Goal: Task Accomplishment & Management: Complete application form

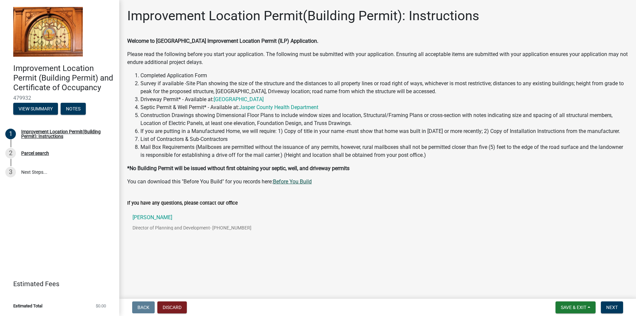
click at [292, 180] on link "Before You Build" at bounding box center [292, 181] width 39 height 6
click at [73, 113] on button "Notes" at bounding box center [73, 109] width 25 height 12
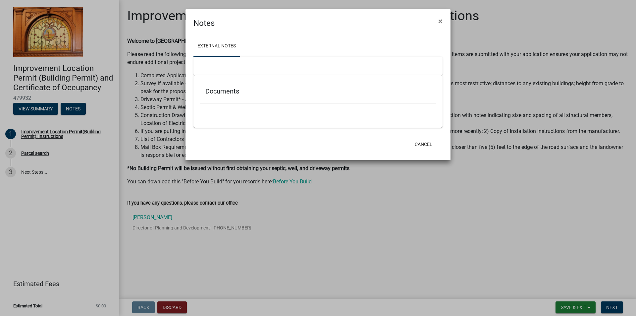
click at [28, 107] on ngb-modal-window "Notes × External Notes Documents Cancel" at bounding box center [318, 158] width 636 height 316
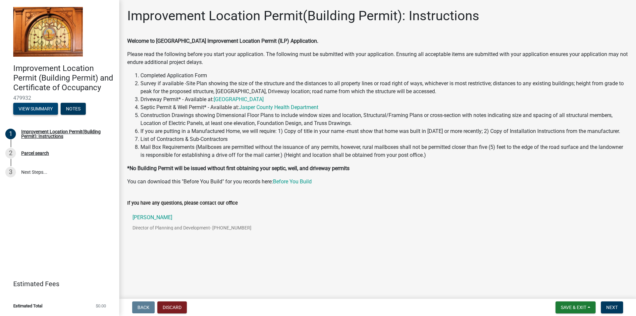
click at [32, 107] on button "View Summary" at bounding box center [35, 109] width 45 height 12
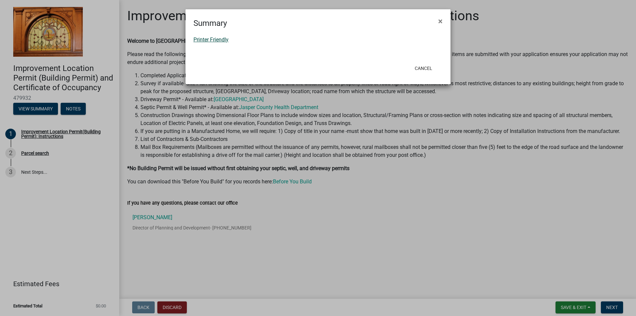
click at [221, 40] on link "Printer Friendly" at bounding box center [211, 39] width 35 height 6
drag, startPoint x: 423, startPoint y: 70, endPoint x: 431, endPoint y: 74, distance: 8.8
click at [424, 70] on button "Cancel" at bounding box center [424, 68] width 28 height 12
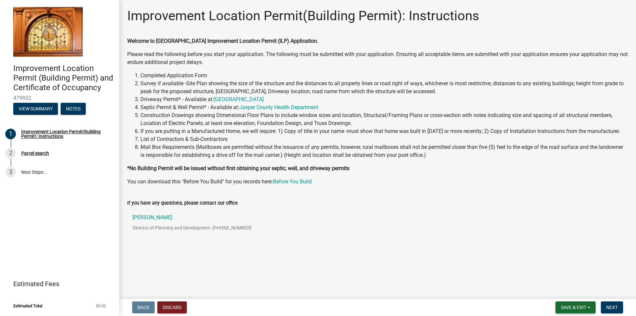
click at [581, 309] on span "Save & Exit" at bounding box center [574, 307] width 26 height 5
click at [171, 303] on button "Discard" at bounding box center [172, 307] width 30 height 12
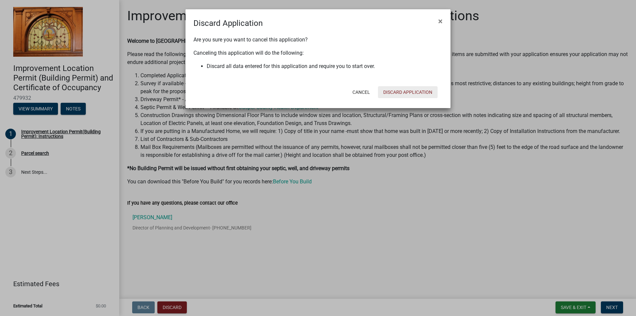
click at [402, 93] on button "Discard Application" at bounding box center [408, 92] width 60 height 12
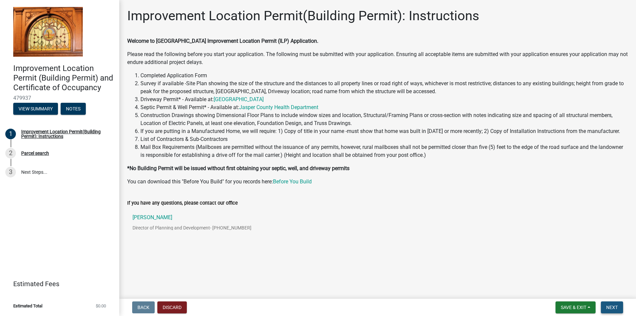
click at [616, 310] on span "Next" at bounding box center [613, 307] width 12 height 5
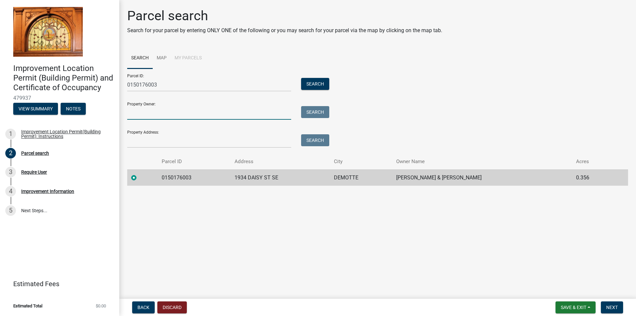
click at [142, 118] on input "Property Owner:" at bounding box center [209, 113] width 164 height 14
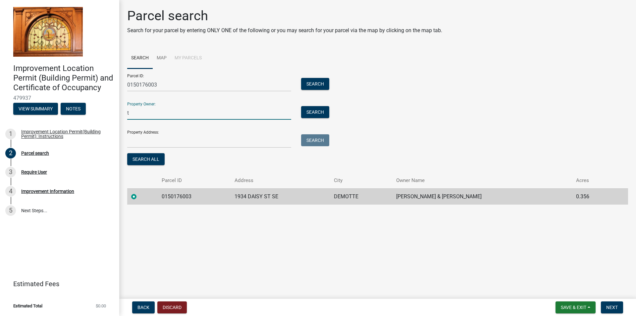
type input "t"
click at [193, 200] on td "0150176003" at bounding box center [194, 196] width 73 height 16
click at [423, 200] on td "LEE, TIMOTHY & KATHERINE M" at bounding box center [482, 196] width 180 height 16
click at [423, 198] on td "LEE, TIMOTHY & KATHERINE M" at bounding box center [482, 196] width 180 height 16
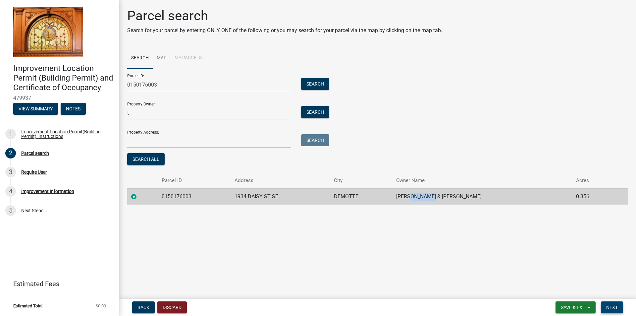
click at [612, 307] on span "Next" at bounding box center [613, 307] width 12 height 5
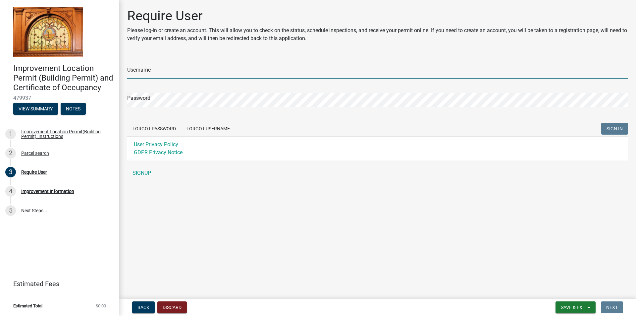
type input "REEVESFENCE23"
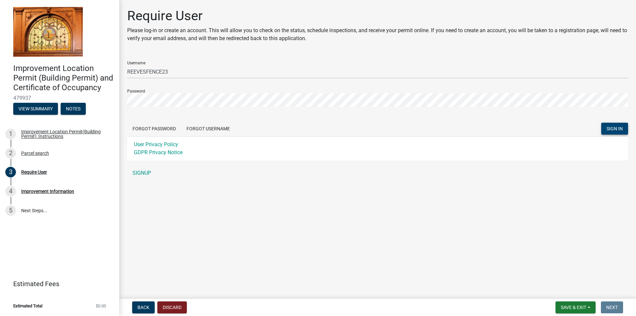
click at [612, 127] on span "SIGN IN" at bounding box center [615, 128] width 16 height 5
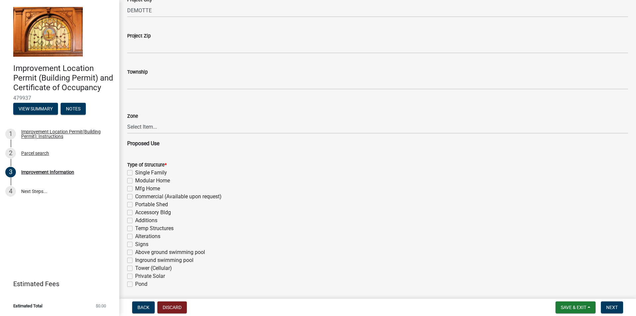
scroll to position [331, 0]
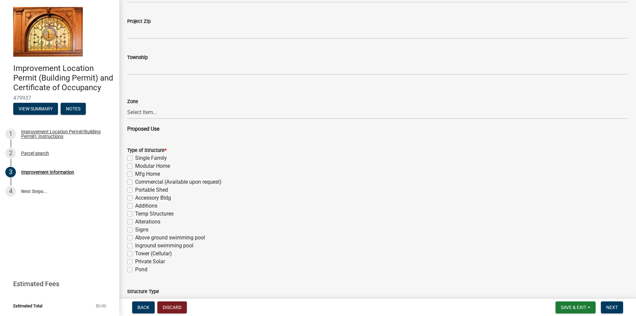
drag, startPoint x: 131, startPoint y: 157, endPoint x: 135, endPoint y: 157, distance: 3.6
click at [135, 157] on label "Single Family" at bounding box center [151, 158] width 32 height 8
click at [135, 157] on input "Single Family" at bounding box center [137, 156] width 4 height 4
checkbox input "true"
checkbox input "false"
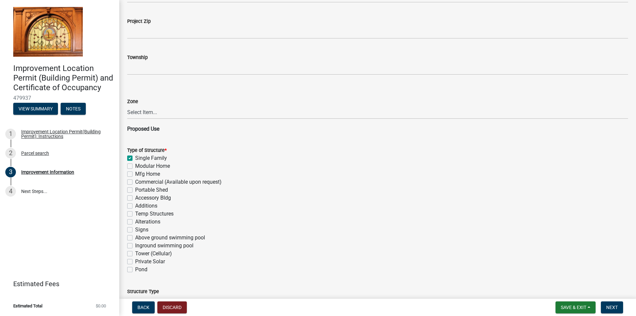
checkbox input "false"
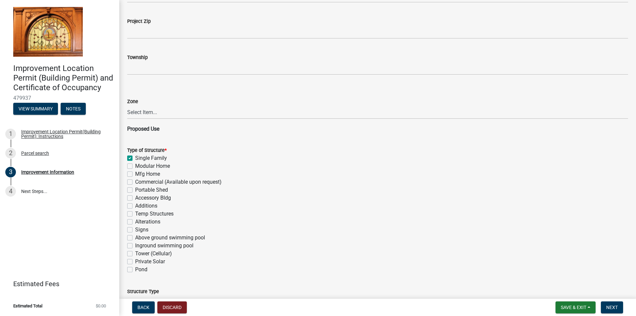
checkbox input "false"
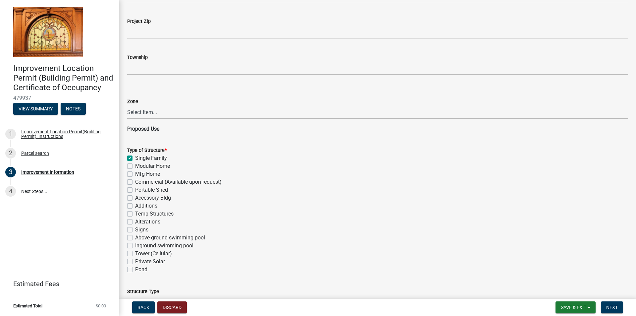
checkbox input "false"
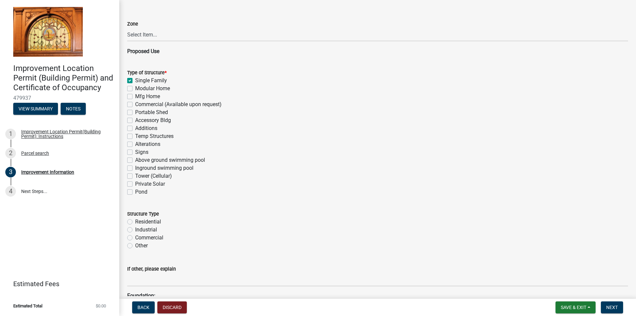
scroll to position [431, 0]
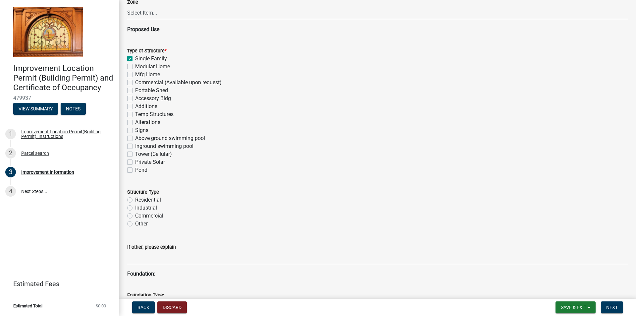
click at [135, 200] on label "Residential" at bounding box center [148, 200] width 26 height 8
click at [135, 200] on input "Residential" at bounding box center [137, 198] width 4 height 4
radio input "true"
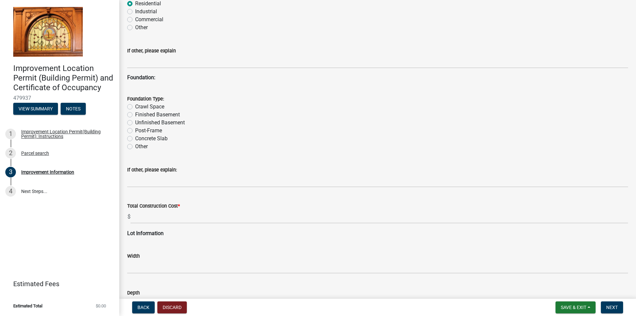
scroll to position [630, 0]
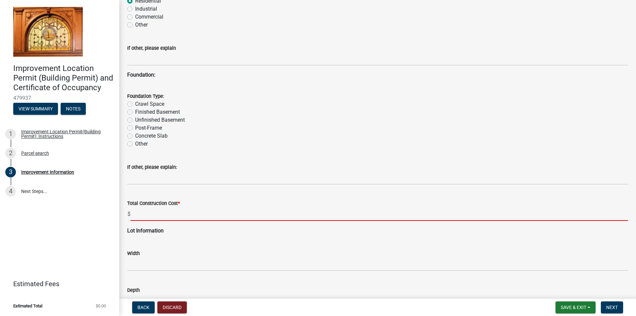
click at [189, 216] on input "text" at bounding box center [380, 214] width 498 height 14
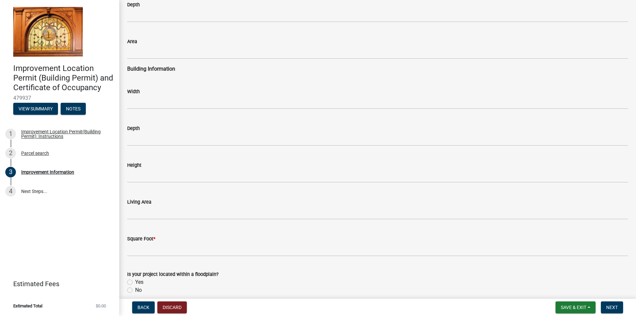
scroll to position [928, 0]
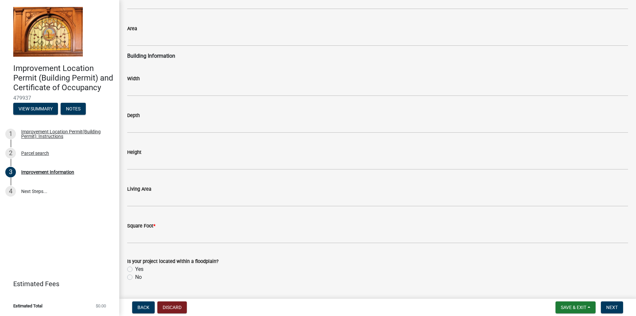
type input "11000"
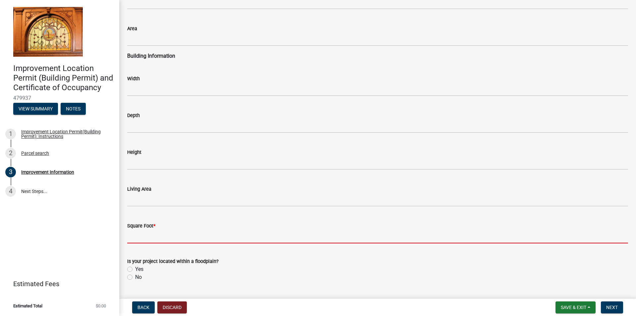
click at [180, 239] on input "text" at bounding box center [377, 237] width 501 height 14
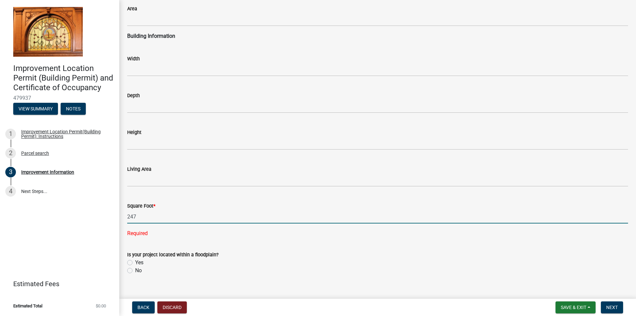
scroll to position [958, 0]
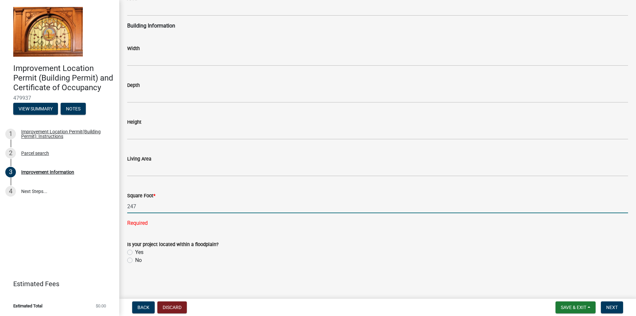
type input "247"
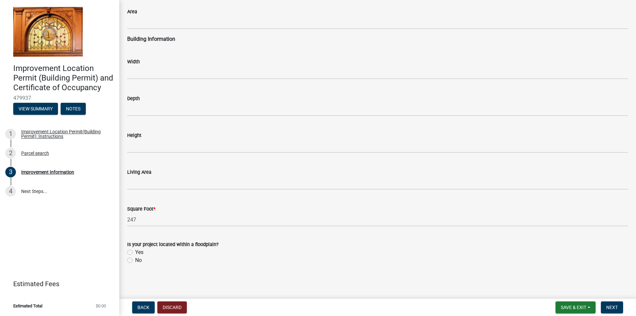
click at [135, 259] on label "No" at bounding box center [138, 260] width 7 height 8
click at [135, 259] on input "No" at bounding box center [137, 258] width 4 height 4
radio input "true"
click at [133, 252] on div "Yes" at bounding box center [377, 252] width 501 height 8
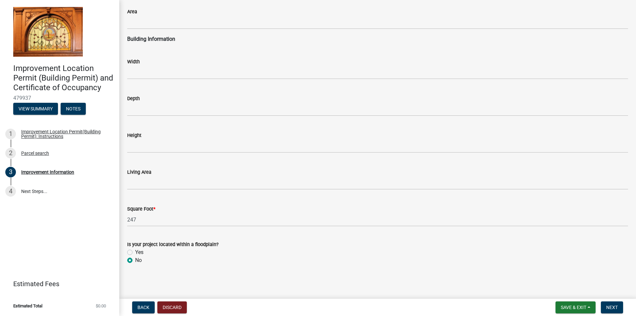
click at [135, 251] on label "Yes" at bounding box center [139, 252] width 8 height 8
click at [135, 251] on input "Yes" at bounding box center [137, 250] width 4 height 4
radio input "true"
click at [619, 306] on button "Next" at bounding box center [612, 307] width 22 height 12
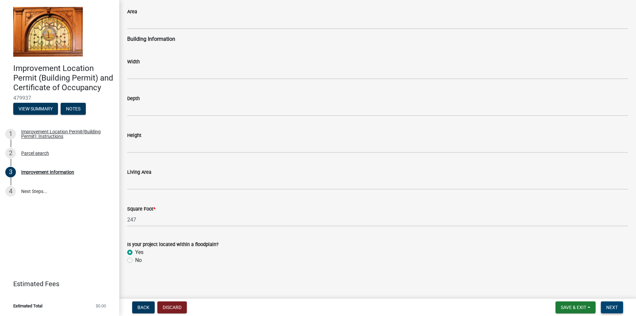
click at [613, 307] on span "Next" at bounding box center [613, 307] width 12 height 5
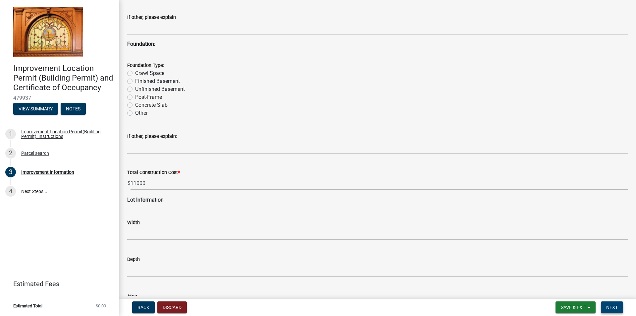
scroll to position [622, 0]
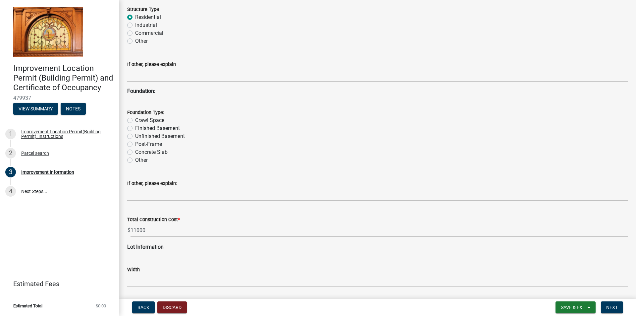
click at [135, 138] on label "Unfinished Basement" at bounding box center [160, 136] width 50 height 8
click at [135, 137] on input "Unfinished Basement" at bounding box center [137, 134] width 4 height 4
radio input "true"
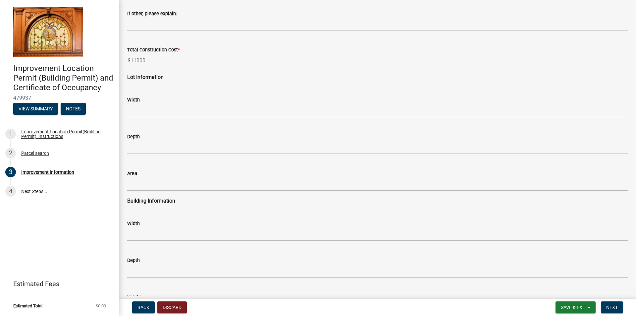
scroll to position [820, 0]
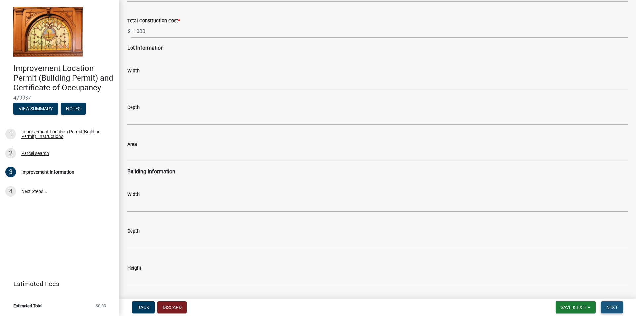
click at [611, 307] on span "Next" at bounding box center [613, 307] width 12 height 5
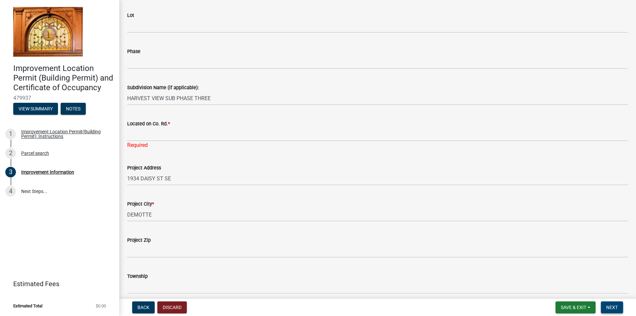
scroll to position [91, 0]
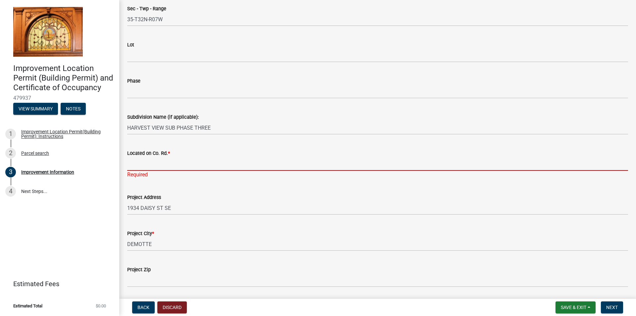
click at [139, 166] on input "Located on Co. Rd. *" at bounding box center [377, 164] width 501 height 14
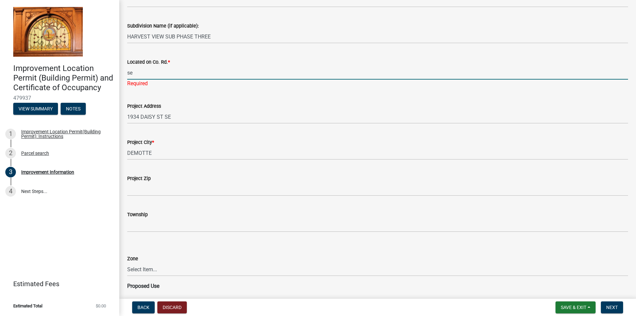
scroll to position [191, 0]
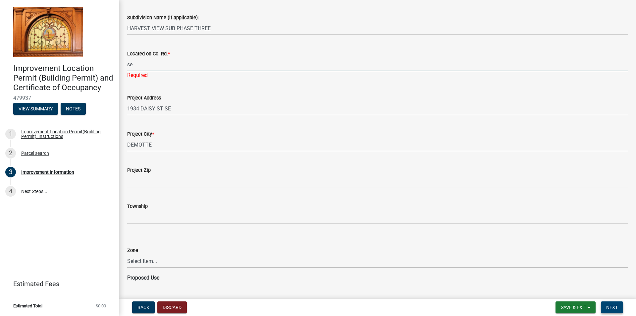
type input "se"
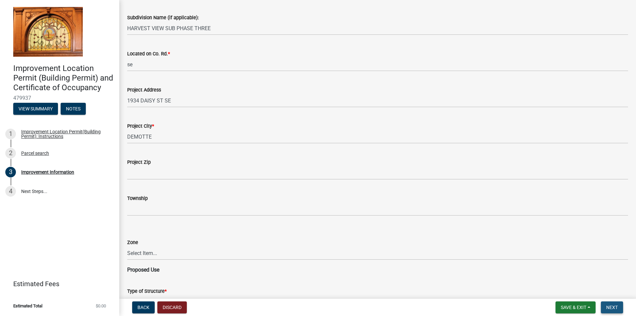
click at [616, 309] on span "Next" at bounding box center [613, 307] width 12 height 5
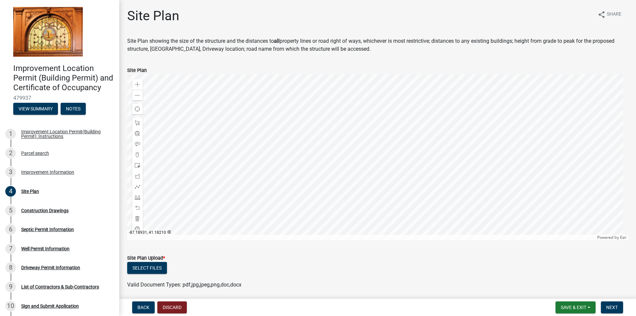
click at [366, 168] on div at bounding box center [377, 157] width 501 height 166
click at [318, 252] on form "Site Plan Upload * Select files Valid Document Types: pdf,jpg,jpeg,png,doc,docx" at bounding box center [377, 267] width 501 height 43
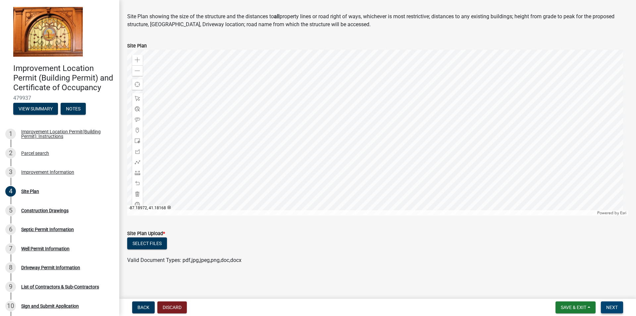
click at [616, 308] on span "Next" at bounding box center [613, 307] width 12 height 5
click at [613, 306] on span "Next" at bounding box center [613, 307] width 12 height 5
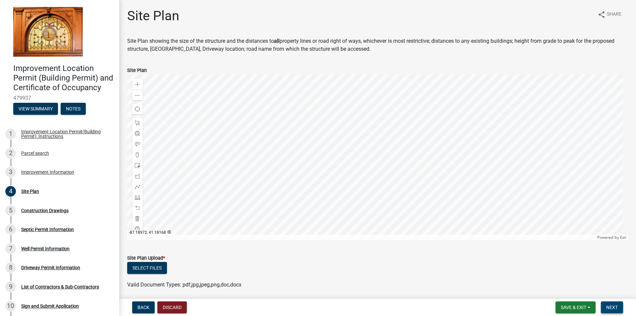
scroll to position [38, 0]
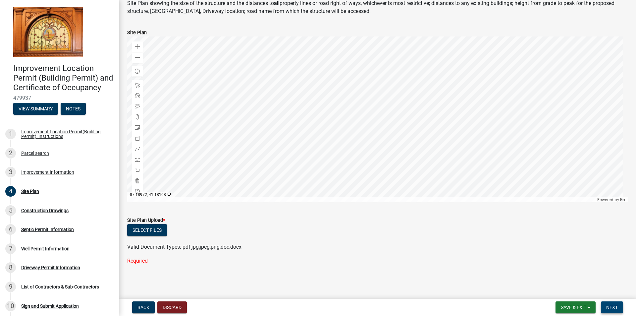
click at [616, 308] on span "Next" at bounding box center [613, 307] width 12 height 5
click at [567, 305] on span "Save & Exit" at bounding box center [574, 307] width 26 height 5
click at [585, 305] on span "Save & Exit" at bounding box center [574, 307] width 26 height 5
click at [615, 310] on span "Next" at bounding box center [613, 307] width 12 height 5
click at [566, 307] on span "Save & Exit" at bounding box center [574, 307] width 26 height 5
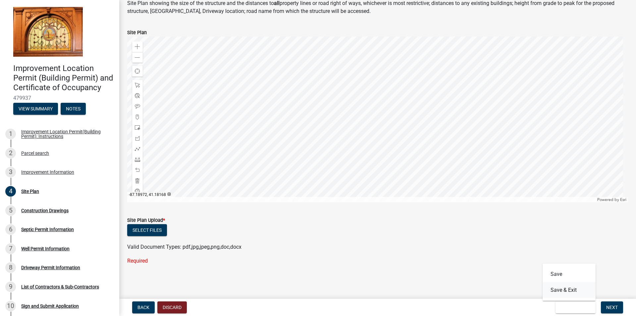
click at [566, 290] on button "Save & Exit" at bounding box center [569, 290] width 53 height 16
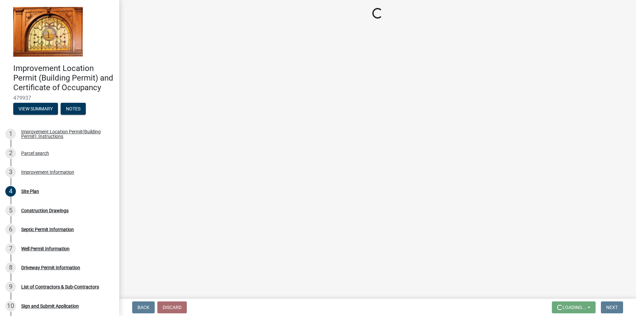
scroll to position [0, 0]
